Goal: Task Accomplishment & Management: Use online tool/utility

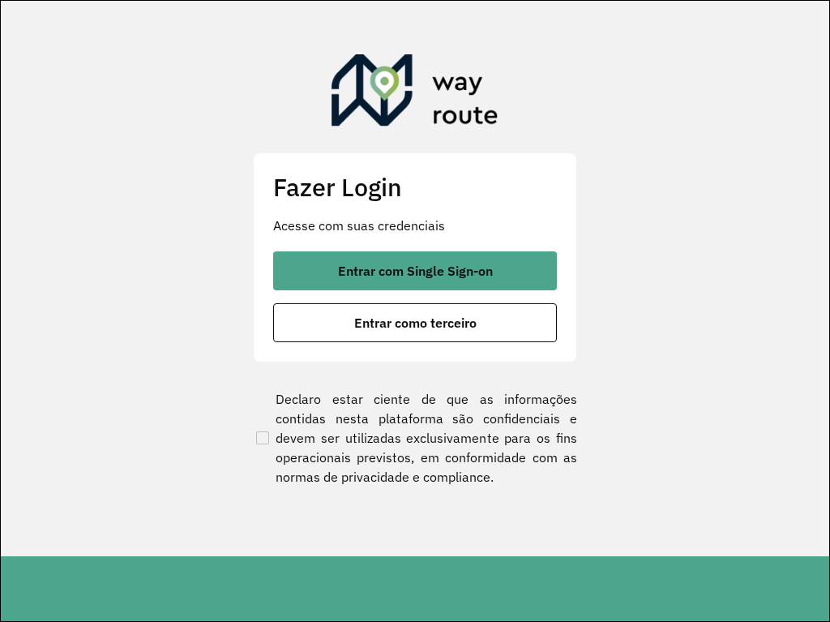
drag, startPoint x: 471, startPoint y: 27, endPoint x: 436, endPoint y: 7, distance: 39.9
click at [436, 7] on section "Fazer Login Acesse com suas credenciais Entrar com Single Sign-on Entrar como t…" at bounding box center [415, 278] width 829 height 555
click at [436, 7] on section "Fazer Login Acesse com suas credenciais Entrar com Single Sign-on Entrar como t…" at bounding box center [415, 279] width 829 height 556
click at [273, 303] on button "Entrar como terceiro" at bounding box center [415, 322] width 284 height 39
click at [436, 7] on section "Fazer Login Acesse com suas credenciais Entrar com Single Sign-on Entrar como t…" at bounding box center [415, 279] width 829 height 556
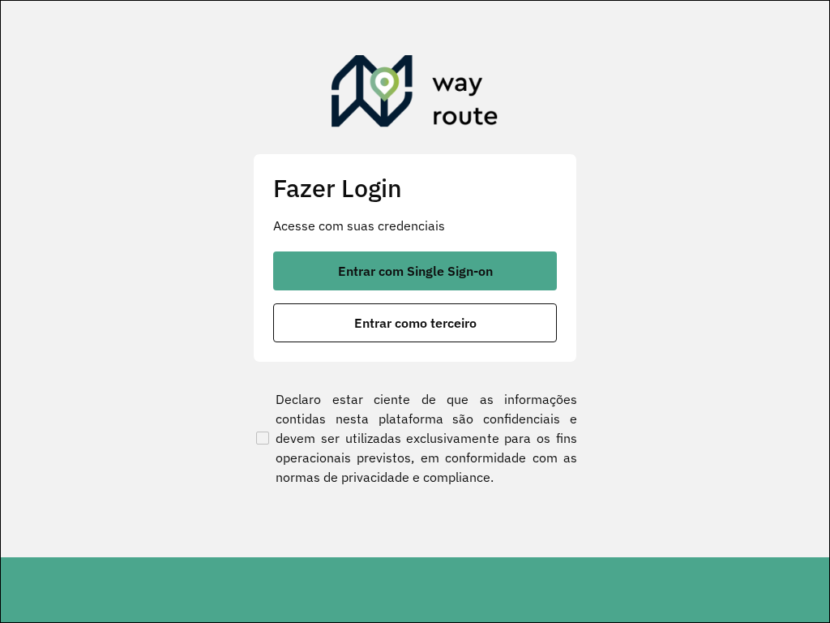
click at [436, 7] on section "Fazer Login Acesse com suas credenciais Entrar com Single Sign-on Entrar como t…" at bounding box center [415, 279] width 829 height 556
click at [273, 303] on button "Entrar como terceiro" at bounding box center [415, 322] width 284 height 39
